Goal: Transaction & Acquisition: Purchase product/service

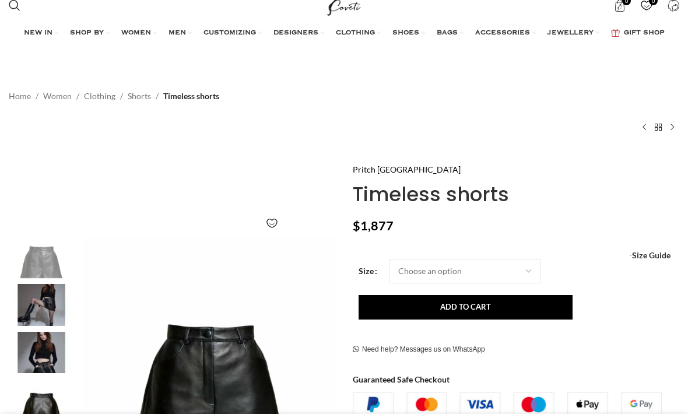
scroll to position [0, 117]
click at [362, 223] on bdi "$ 1,877" at bounding box center [373, 225] width 41 height 15
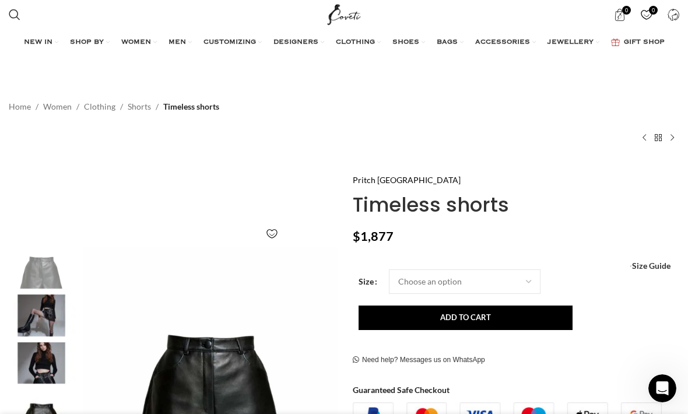
scroll to position [0, 467]
click at [167, 405] on img "1 / 4" at bounding box center [211, 375] width 256 height 256
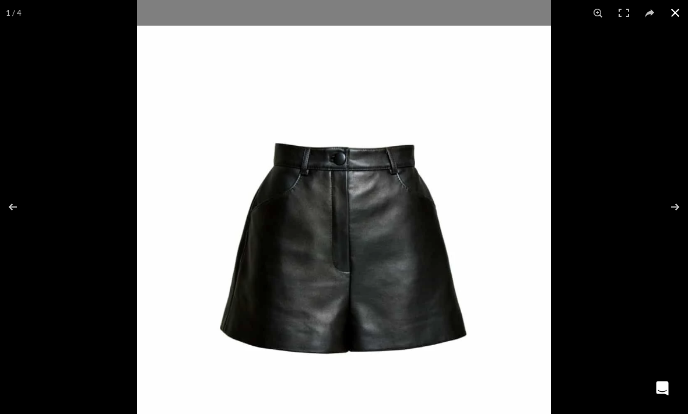
scroll to position [0, 583]
click at [673, 11] on button at bounding box center [676, 13] width 26 height 26
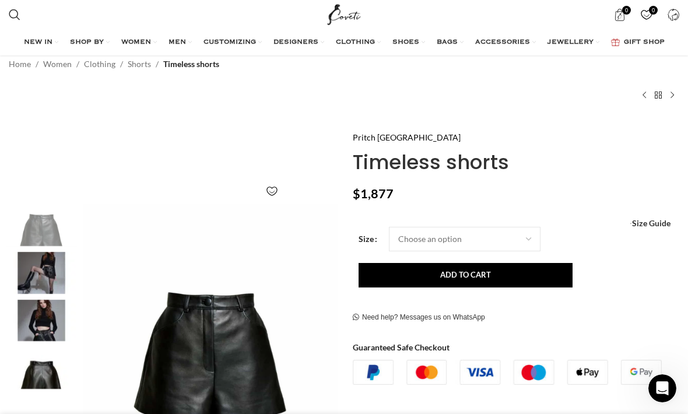
scroll to position [0, 1050]
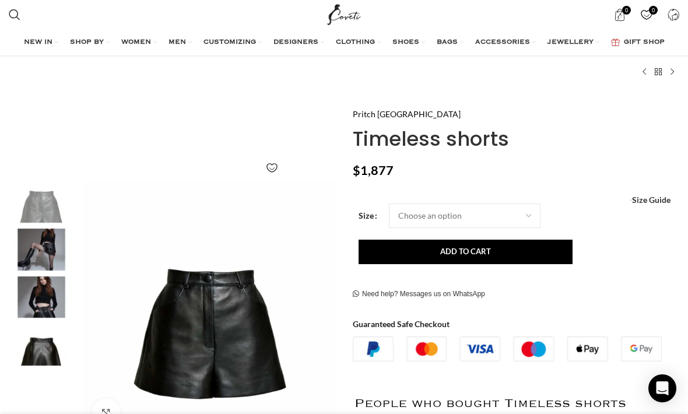
scroll to position [0, 700]
